Goal: Information Seeking & Learning: Learn about a topic

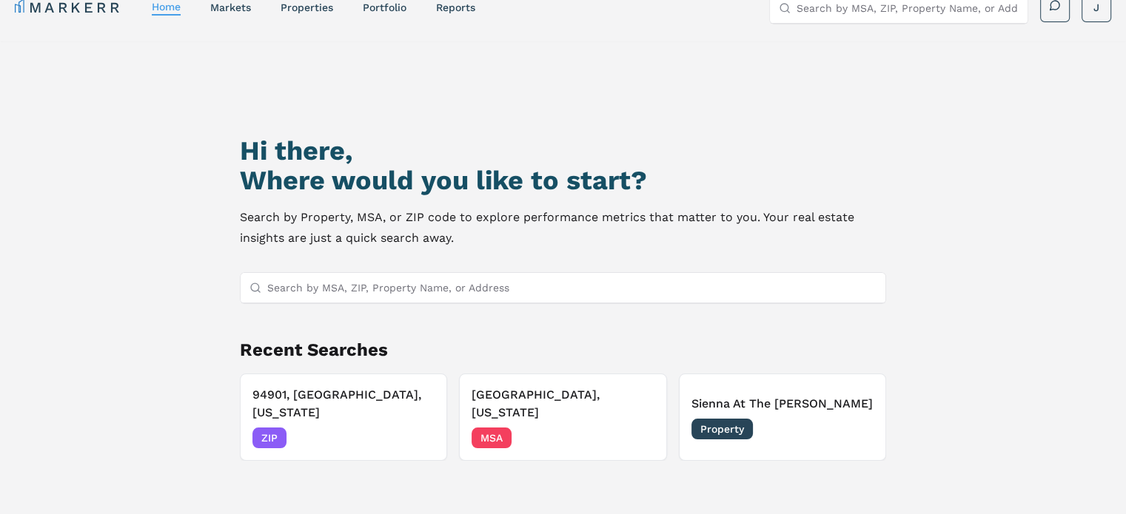
scroll to position [24, 0]
click at [314, 286] on input "Search by MSA, ZIP, Property Name, or Address" at bounding box center [571, 288] width 609 height 30
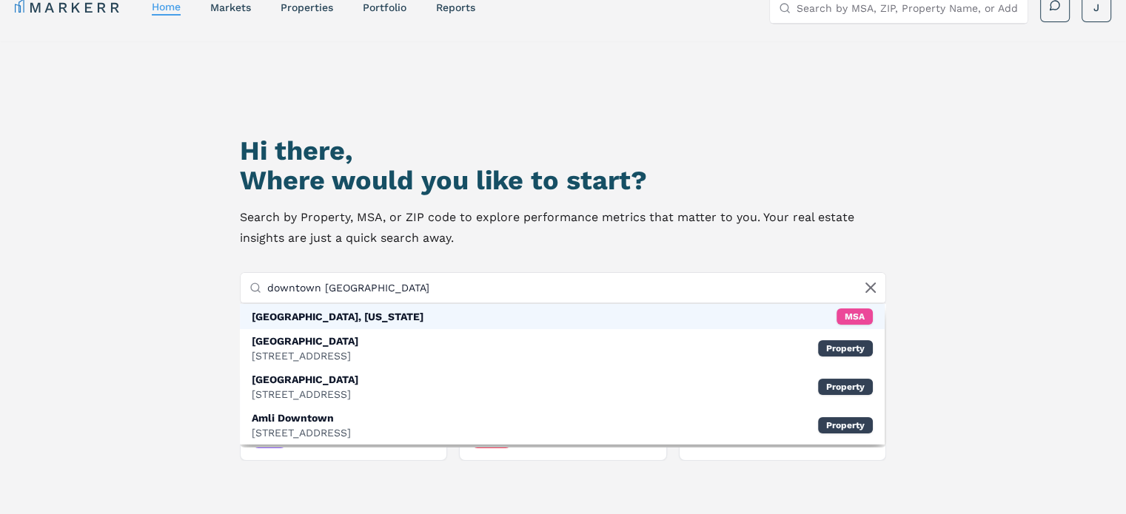
type input "downtown austin"
click at [355, 311] on div "Austin, Texas MSA" at bounding box center [562, 316] width 645 height 25
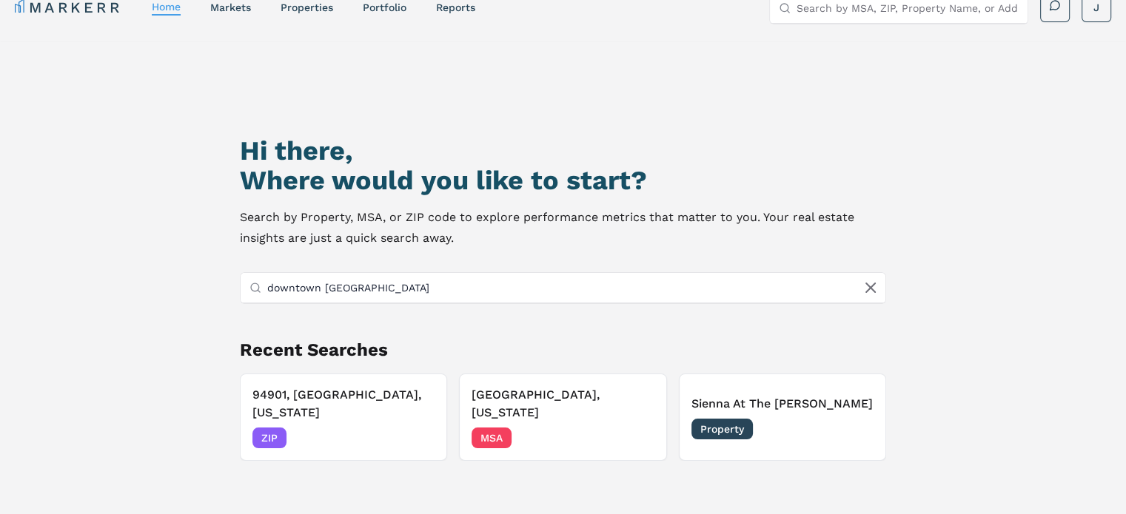
scroll to position [9, 0]
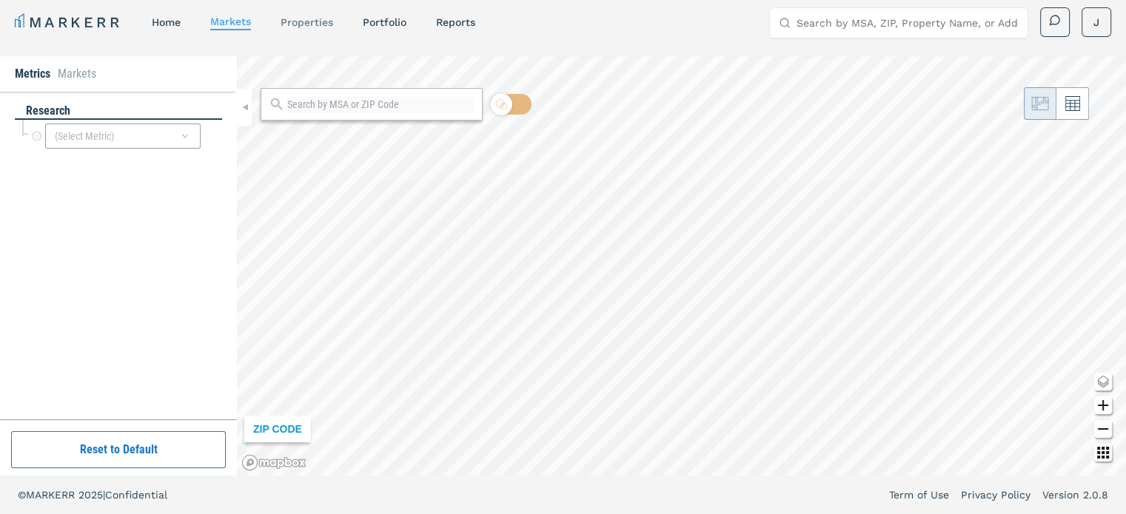
click at [312, 25] on link "properties" at bounding box center [307, 22] width 53 height 12
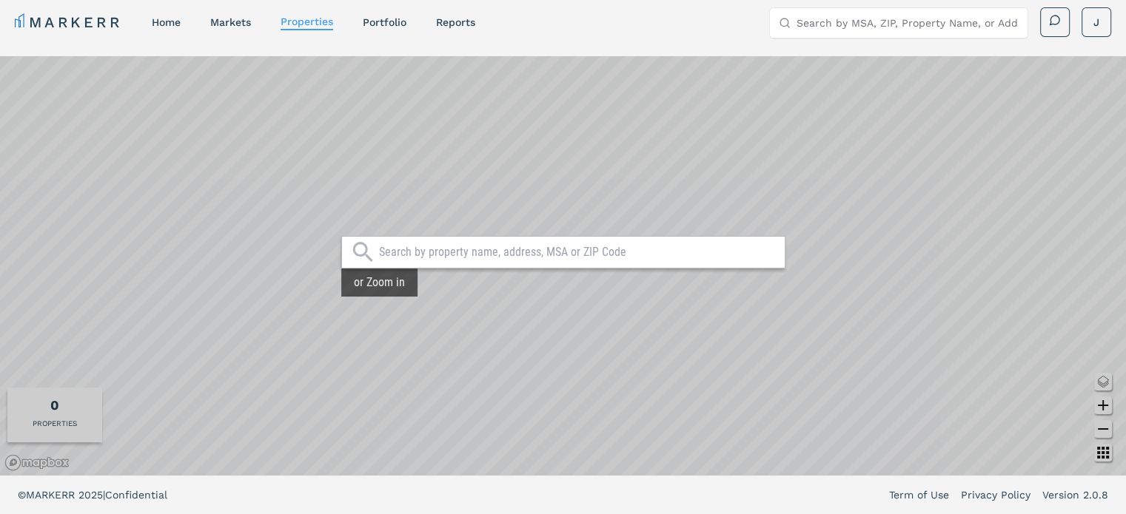
click at [450, 251] on input "text" at bounding box center [578, 252] width 398 height 15
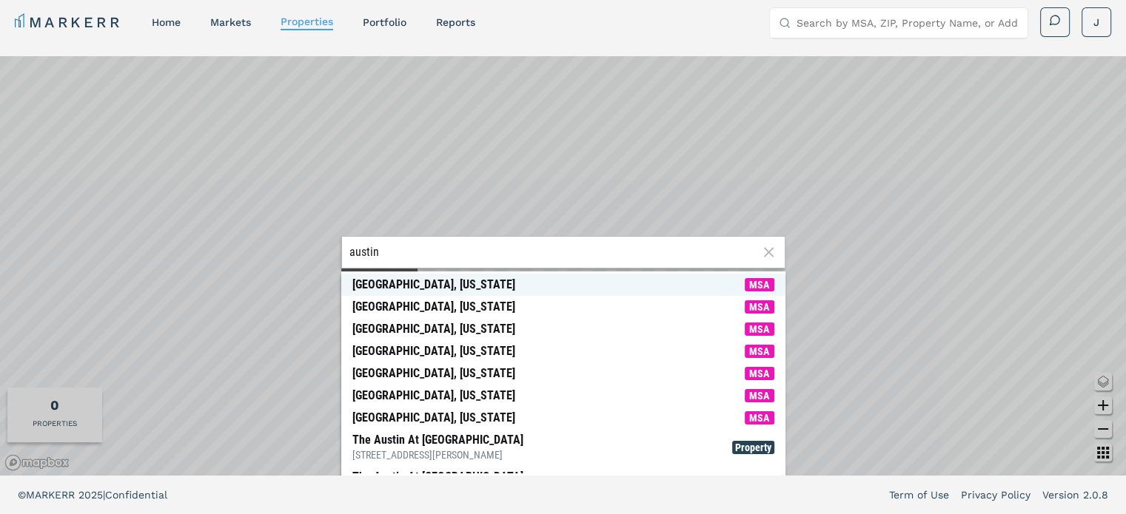
type input "austin"
click at [373, 286] on div "Austin, Texas" at bounding box center [433, 285] width 163 height 15
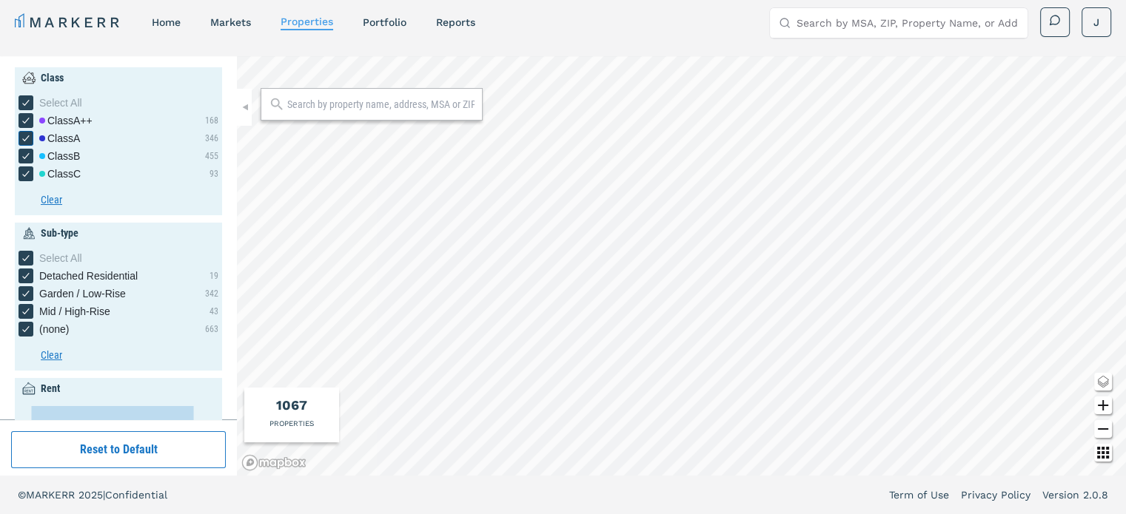
click at [24, 132] on icon "[object Object] checkbox input" at bounding box center [26, 138] width 12 height 12
click at [24, 132] on input "Class A" at bounding box center [24, 136] width 10 height 10
checkbox input "false"
click at [24, 153] on icon "[object Object] checkbox input" at bounding box center [26, 156] width 12 height 12
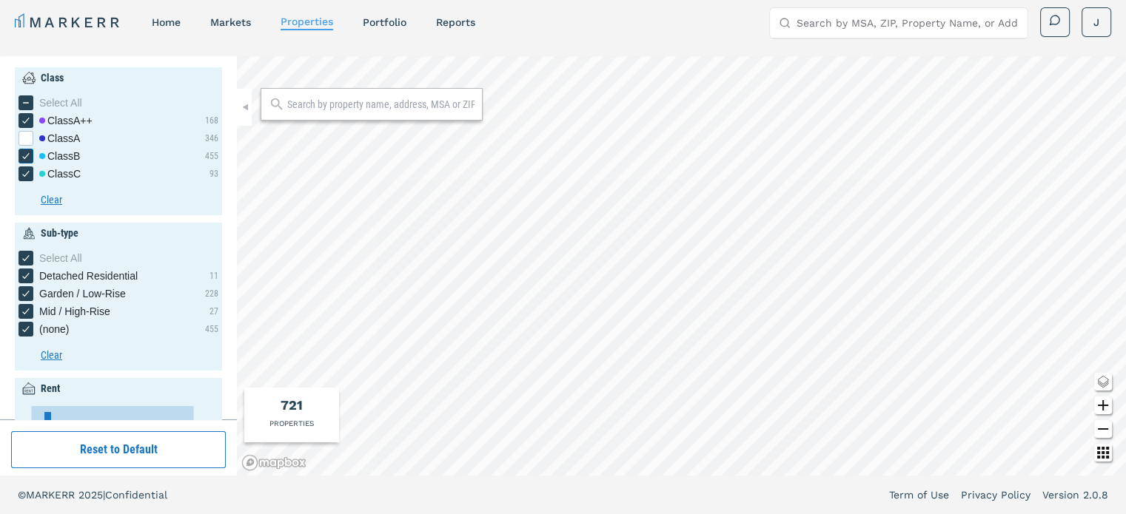
click at [24, 153] on input "Class B" at bounding box center [24, 154] width 10 height 10
checkbox input "false"
click at [26, 172] on icon "[object Object] checkbox input" at bounding box center [26, 174] width 12 height 12
click at [26, 172] on input "Class C" at bounding box center [24, 172] width 10 height 10
checkbox input "false"
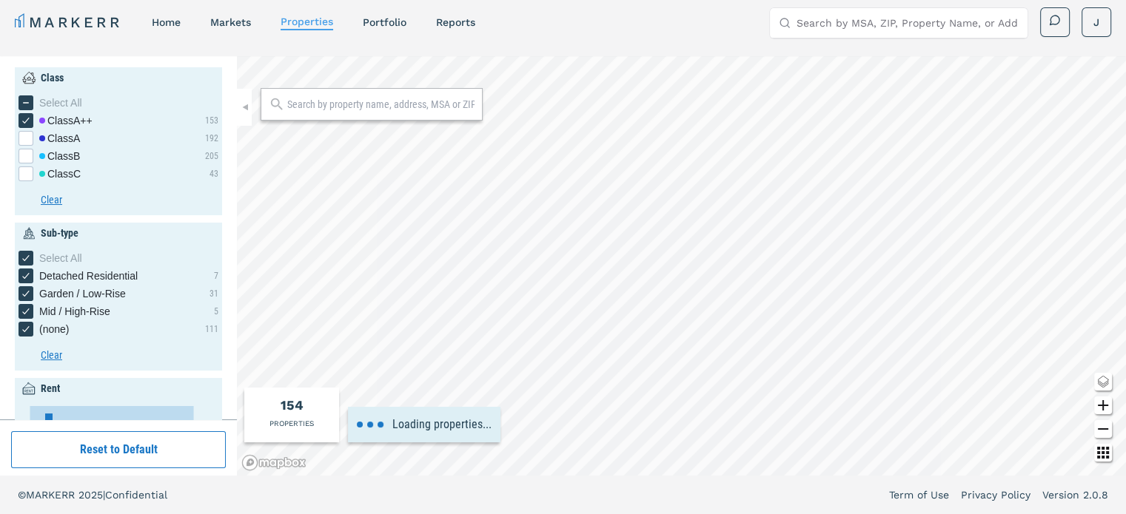
type input "16000"
type input "1"
type input "2040"
type input "1000"
type input "8000"
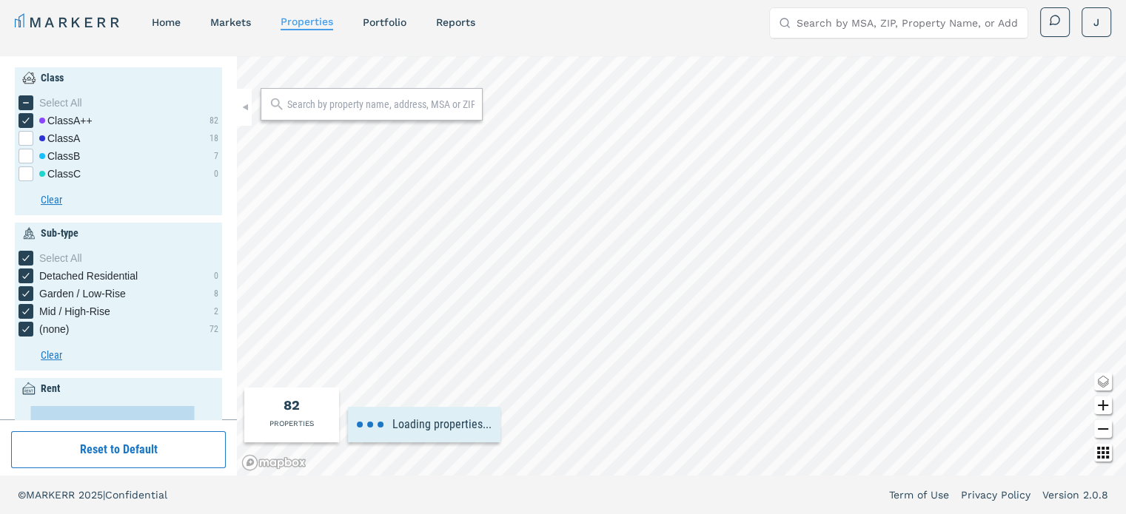
type input "7"
type input "2005"
type input "2025"
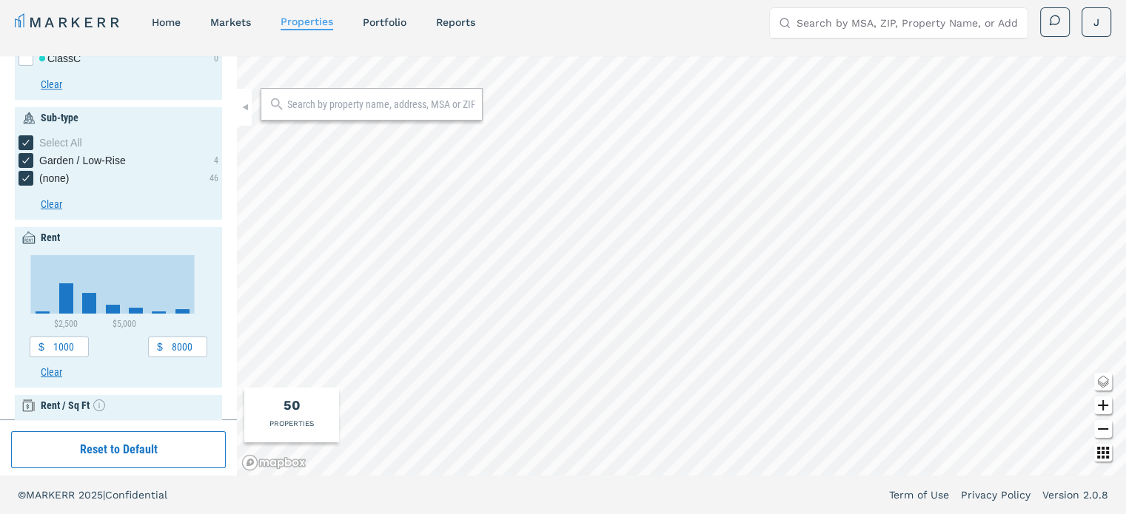
scroll to position [123, 0]
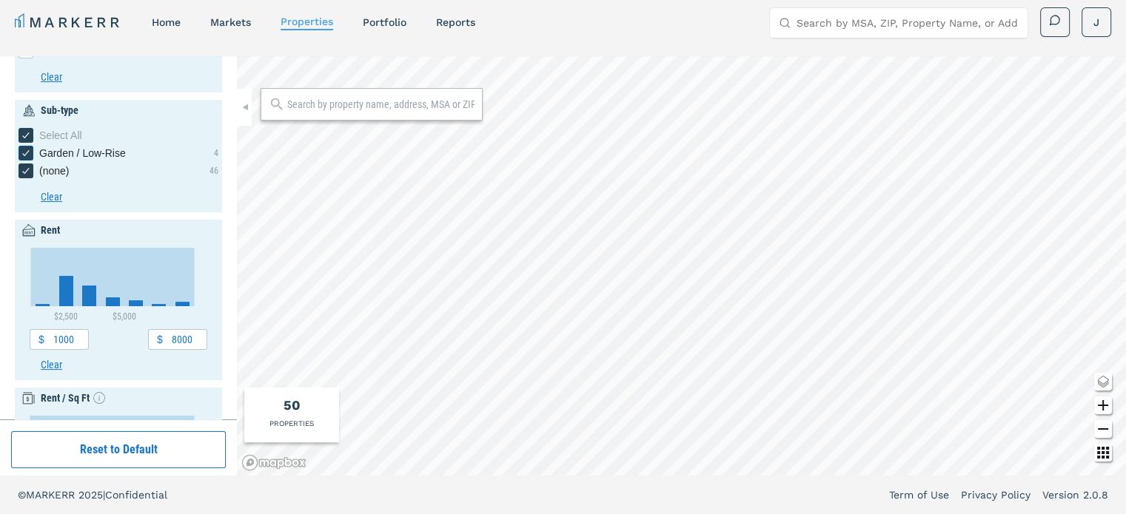
click at [27, 152] on icon "Garden / Low-Rise checkbox input" at bounding box center [26, 153] width 12 height 12
click at [27, 152] on input "Garden / Low-Rise" at bounding box center [24, 151] width 10 height 10
checkbox input "false"
click at [27, 173] on icon "(none) checkbox input" at bounding box center [26, 171] width 12 height 12
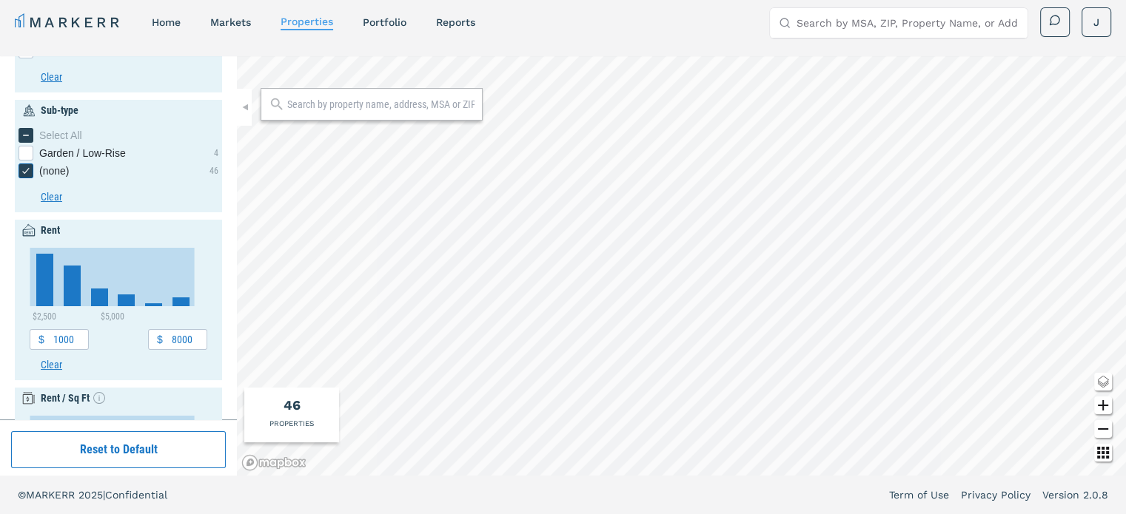
click at [27, 173] on input "(none)" at bounding box center [24, 169] width 10 height 10
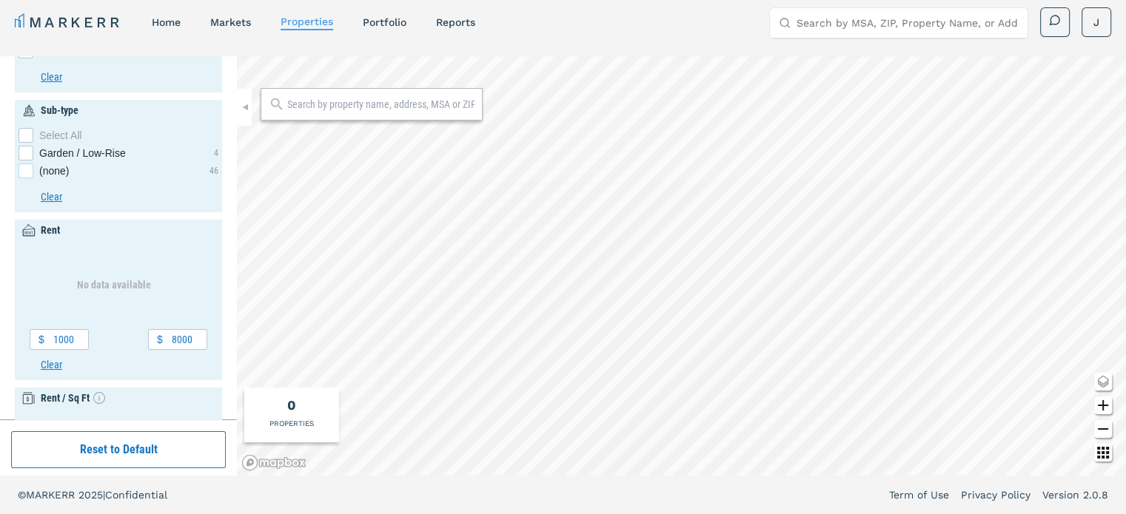
click at [27, 173] on div "(none) checkbox input" at bounding box center [26, 171] width 15 height 15
click at [27, 173] on input "(none)" at bounding box center [24, 169] width 10 height 10
checkbox input "true"
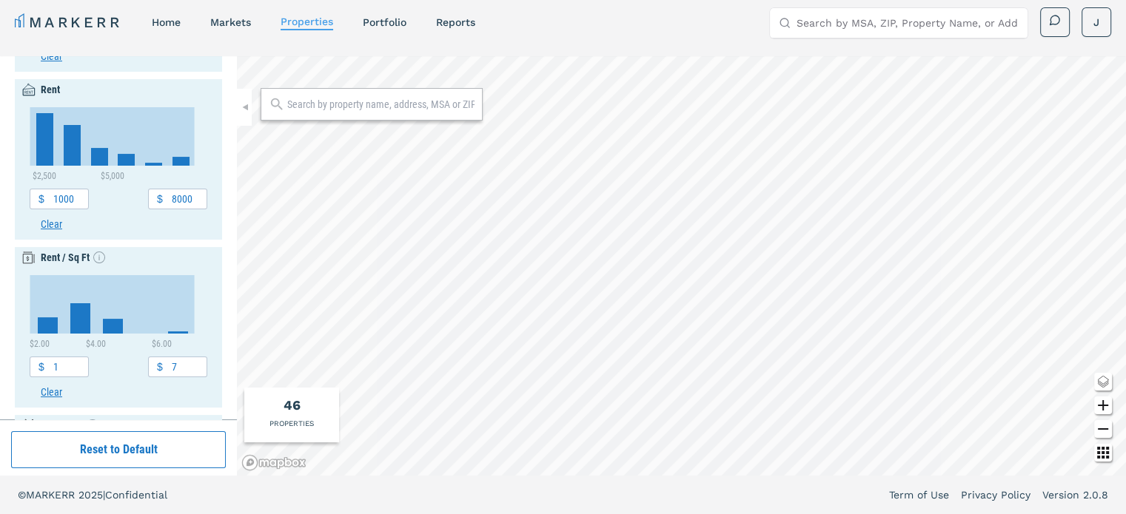
scroll to position [471, 0]
